Goal: Task Accomplishment & Management: Manage account settings

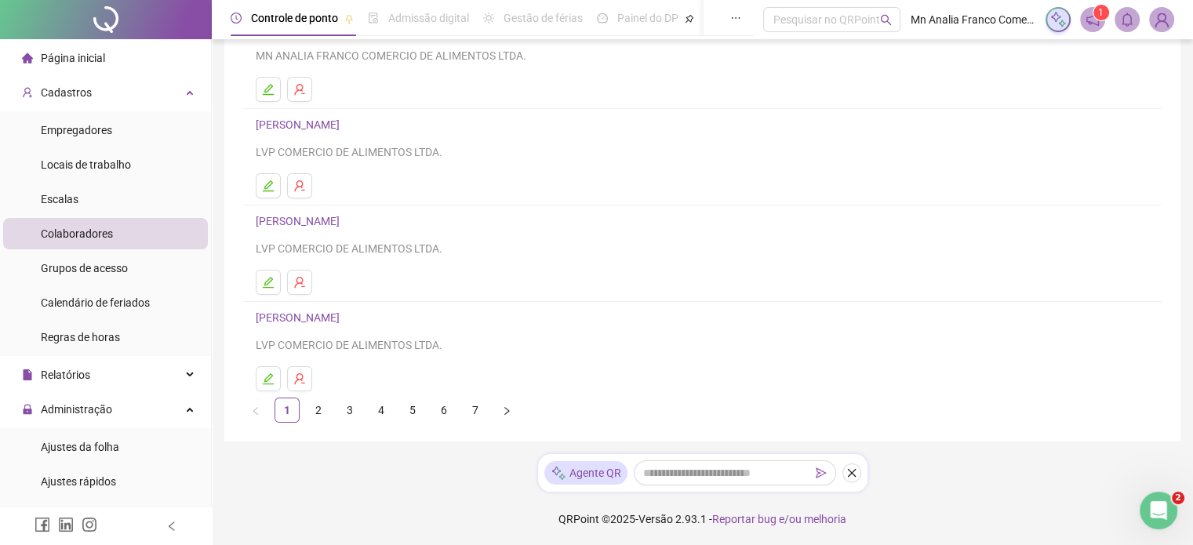
click at [344, 126] on link "[PERSON_NAME]" at bounding box center [300, 124] width 89 height 13
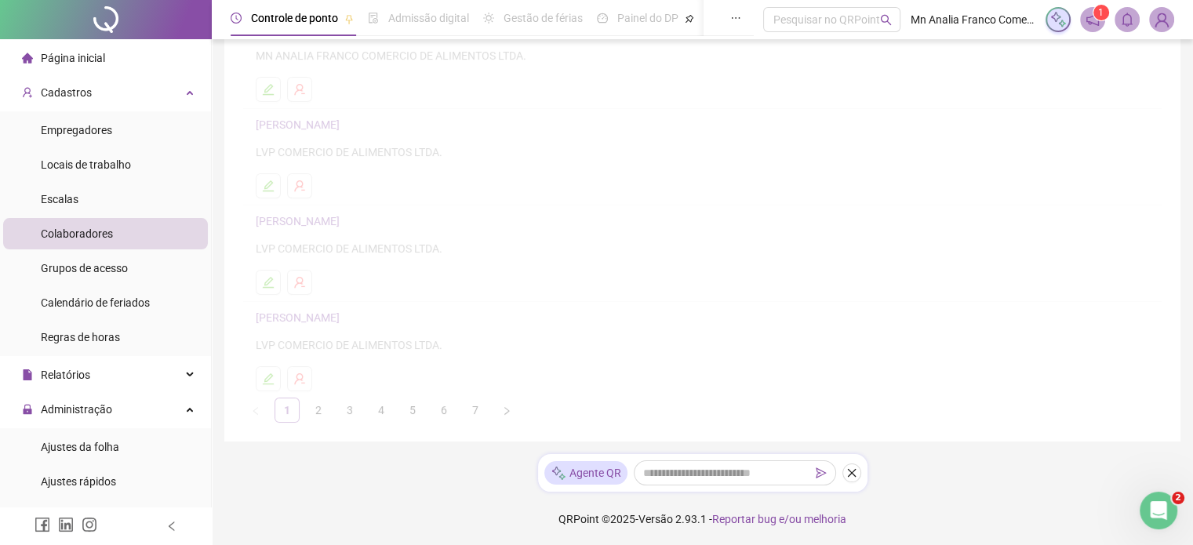
scroll to position [257, 0]
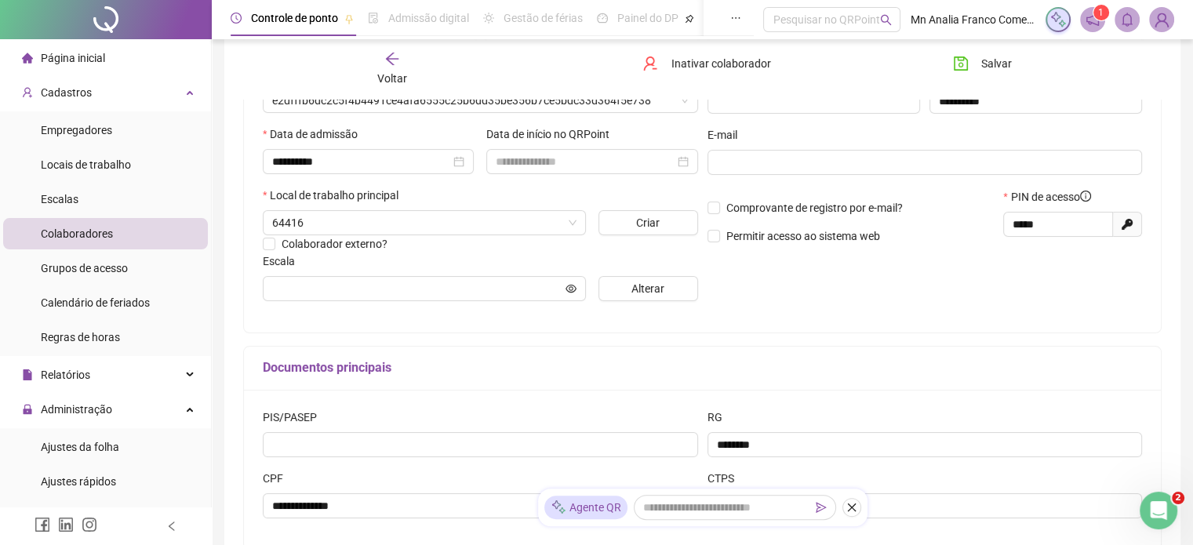
type input "*********"
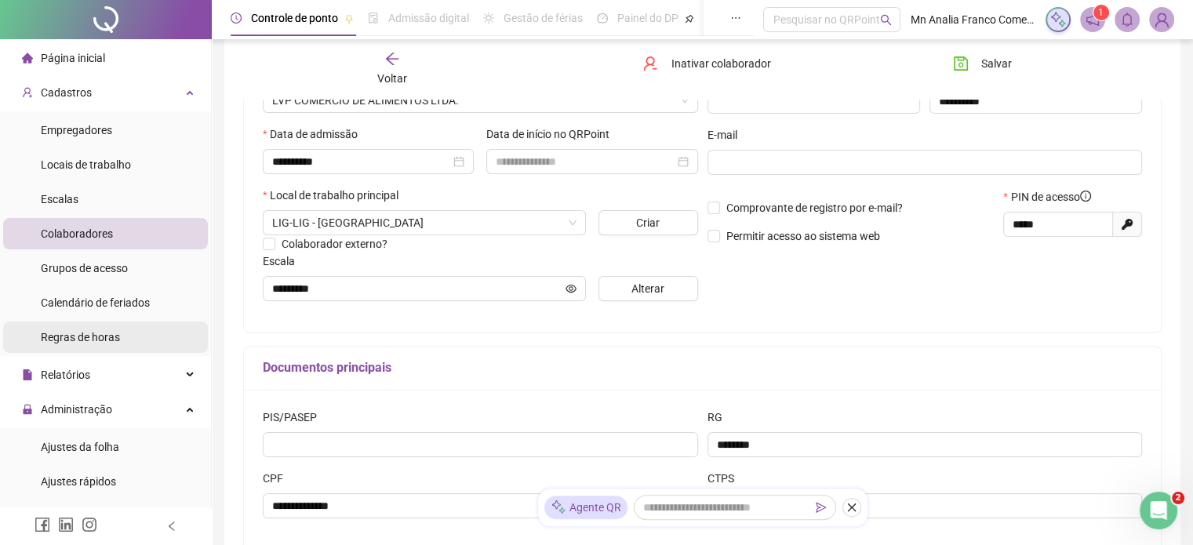
scroll to position [157, 0]
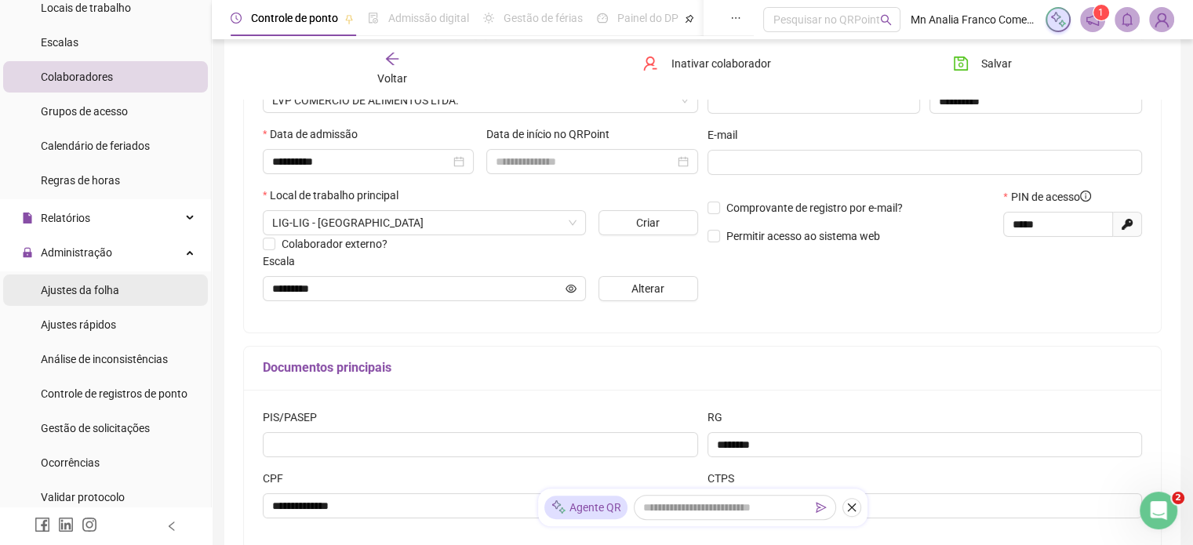
click at [133, 285] on li "Ajustes da folha" at bounding box center [105, 290] width 205 height 31
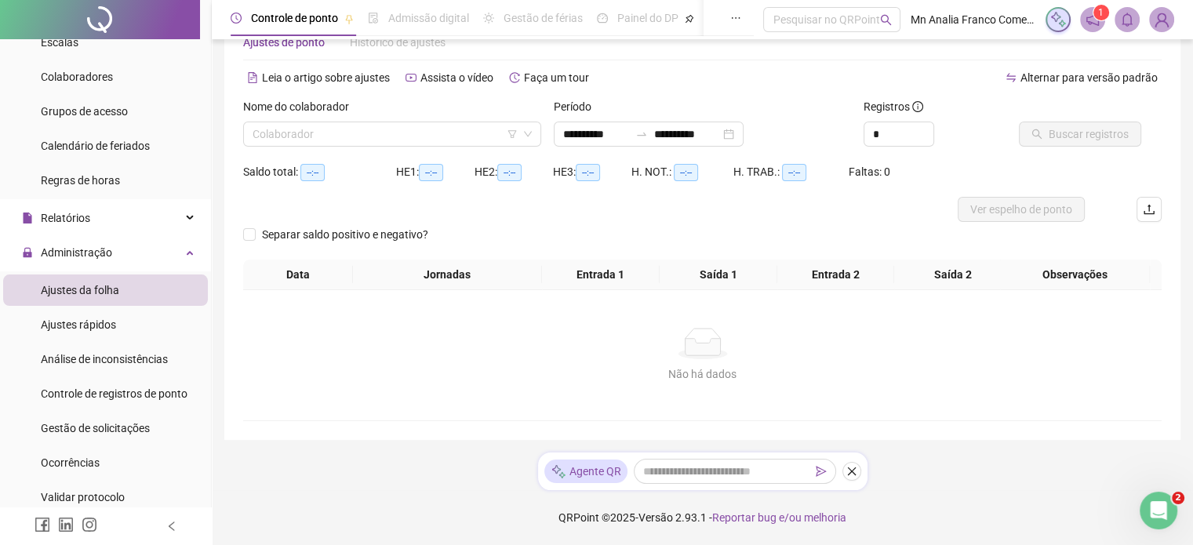
scroll to position [46, 0]
click at [327, 133] on input "search" at bounding box center [385, 135] width 265 height 24
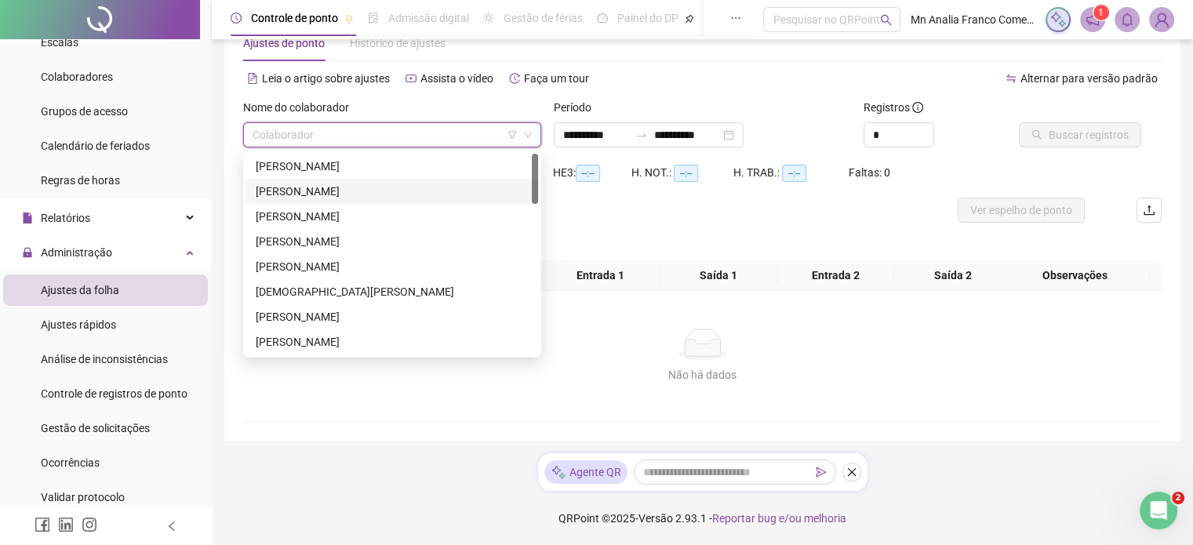
scroll to position [0, 0]
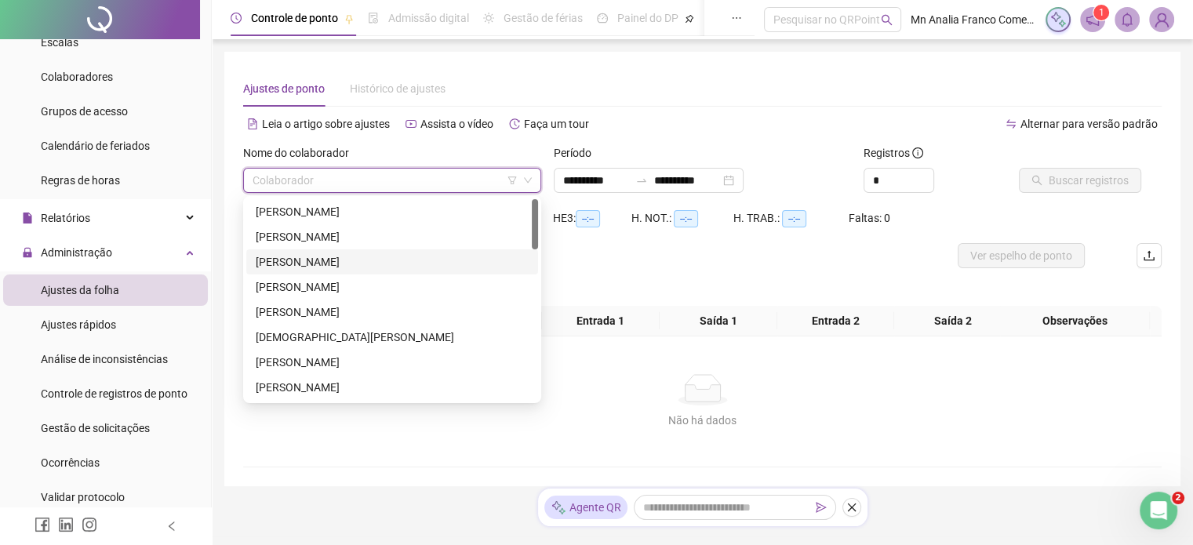
click at [338, 259] on div "[PERSON_NAME]" at bounding box center [392, 261] width 273 height 17
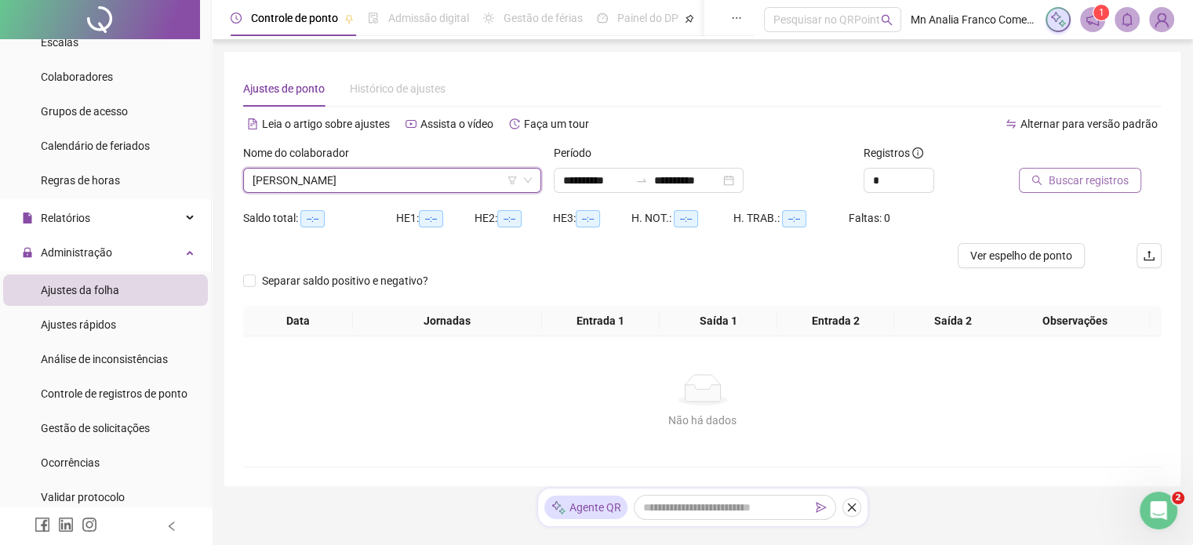
click at [1091, 183] on span "Buscar registros" at bounding box center [1089, 180] width 80 height 17
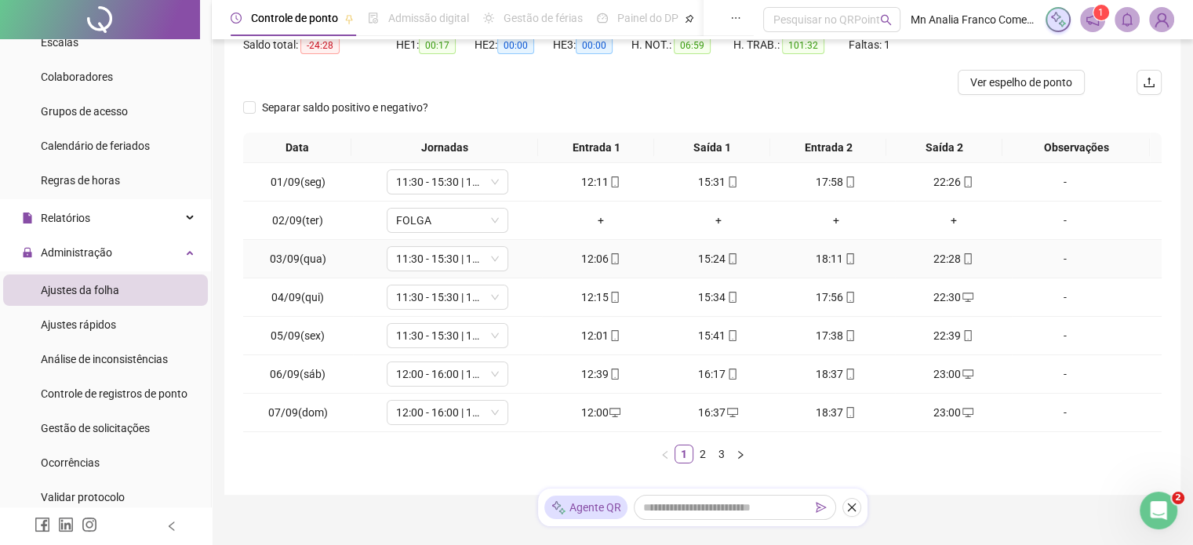
scroll to position [226, 0]
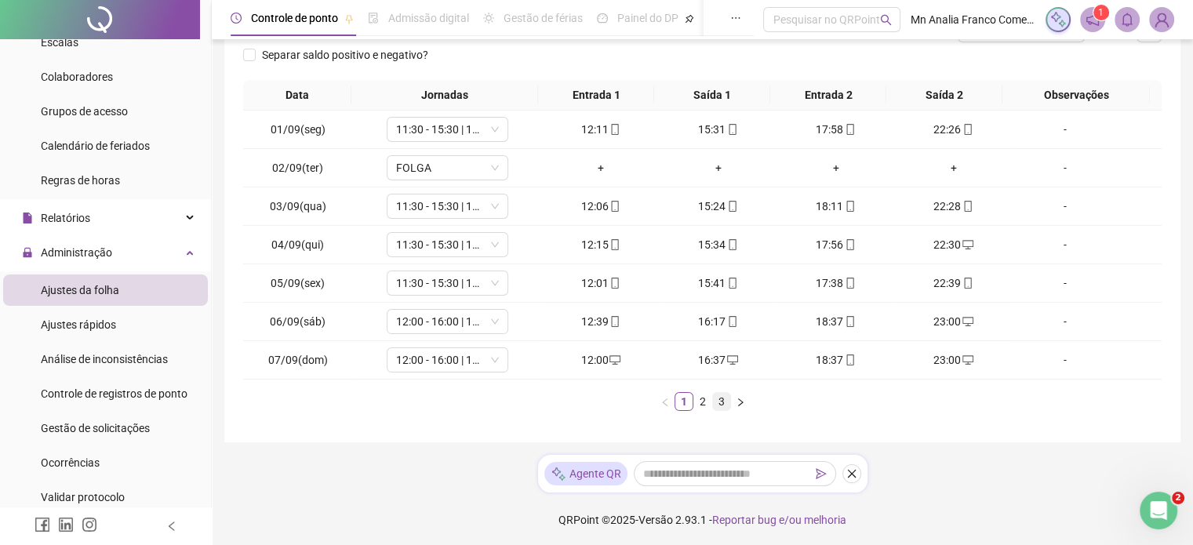
click at [713, 395] on link "3" at bounding box center [721, 401] width 17 height 17
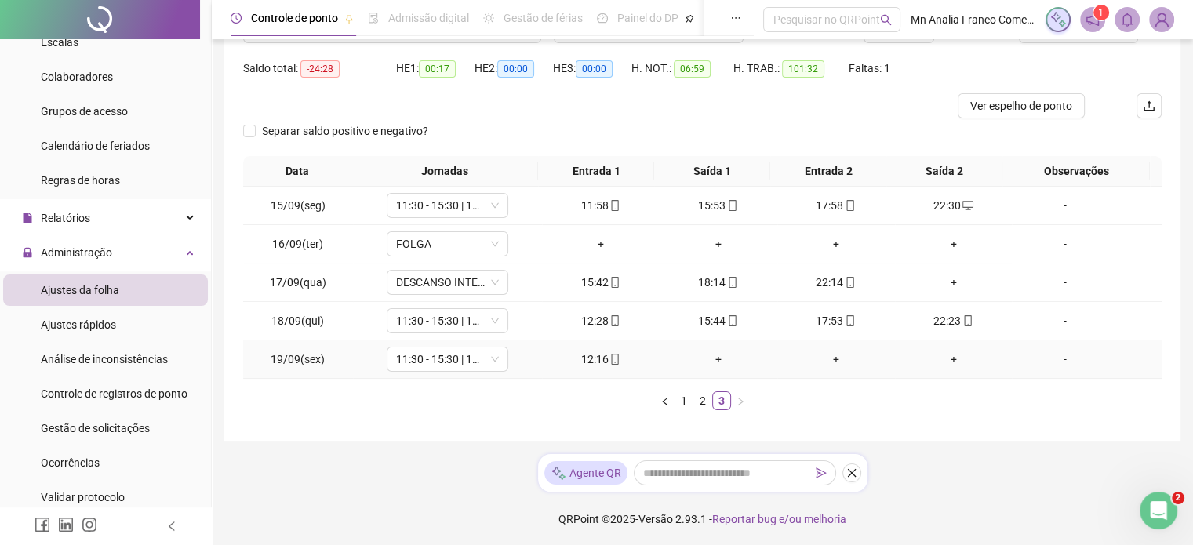
click at [581, 358] on div "12:16" at bounding box center [600, 359] width 105 height 17
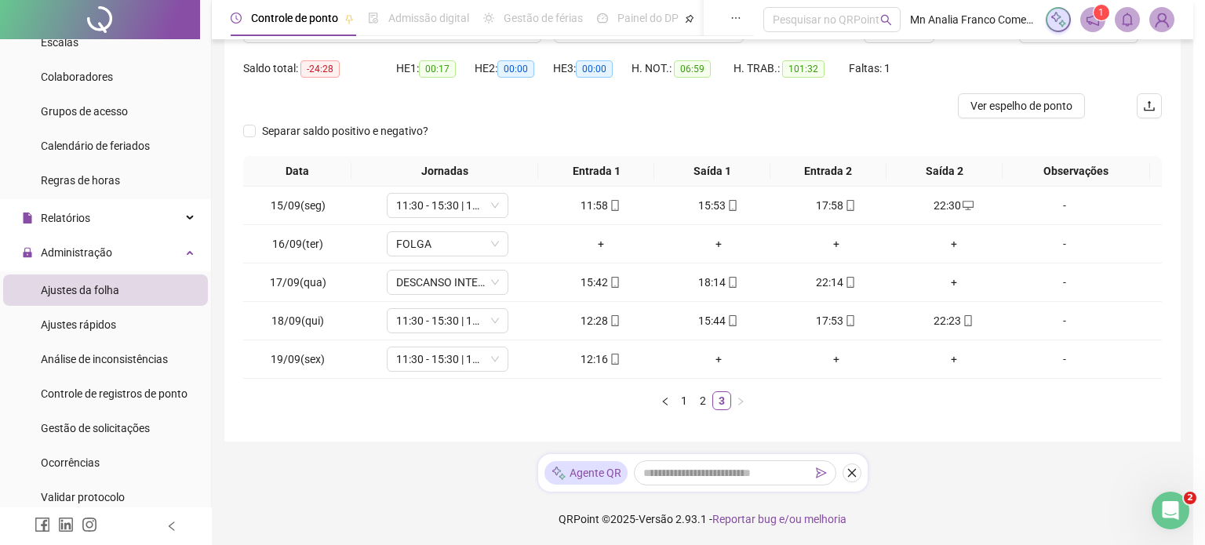
type input "**********"
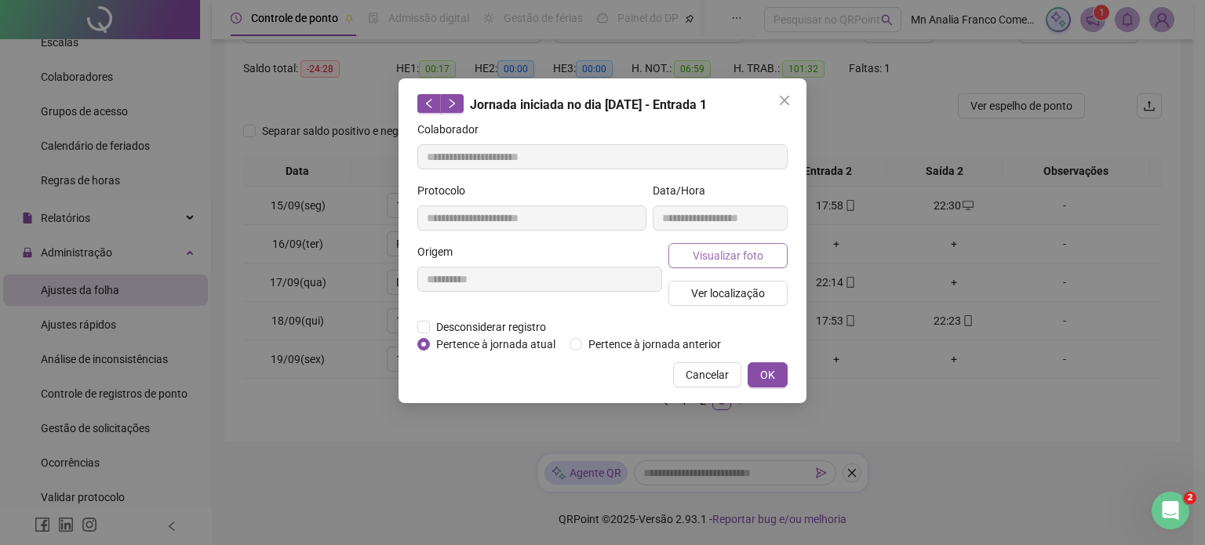
click at [728, 254] on span "Visualizar foto" at bounding box center [728, 255] width 71 height 17
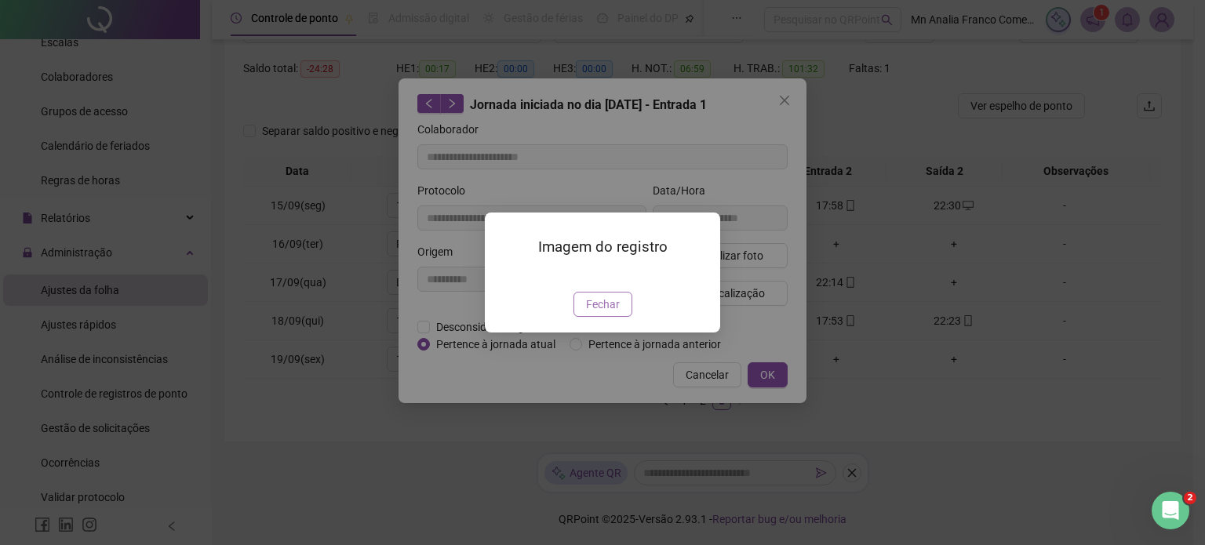
click at [606, 313] on span "Fechar" at bounding box center [603, 304] width 34 height 17
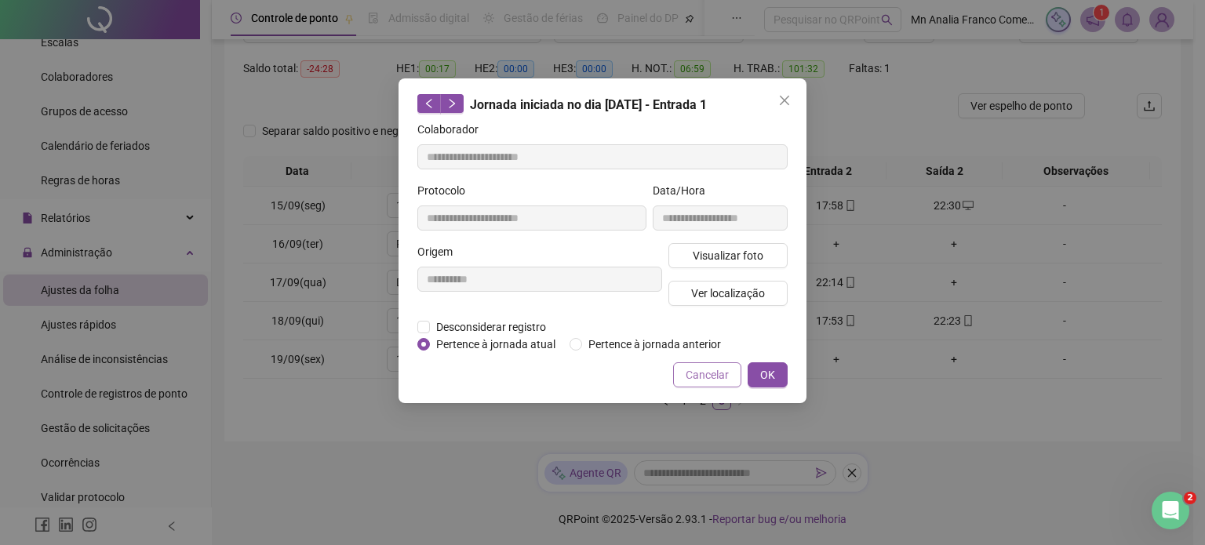
click at [698, 384] on button "Cancelar" at bounding box center [707, 375] width 68 height 25
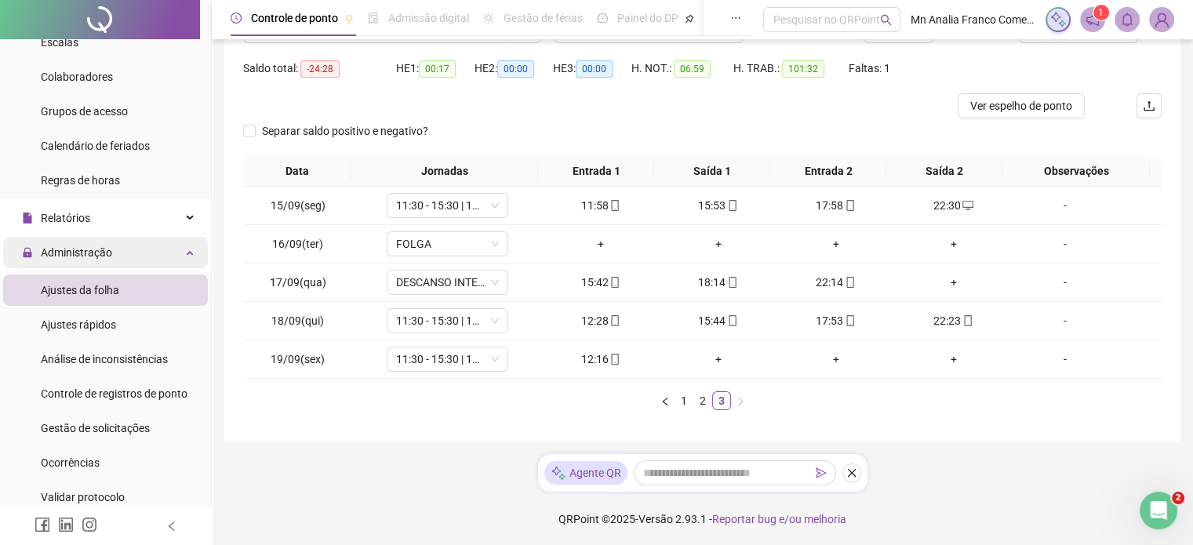
click at [94, 248] on span "Administração" at bounding box center [76, 252] width 71 height 13
